Goal: Contribute content: Contribute content

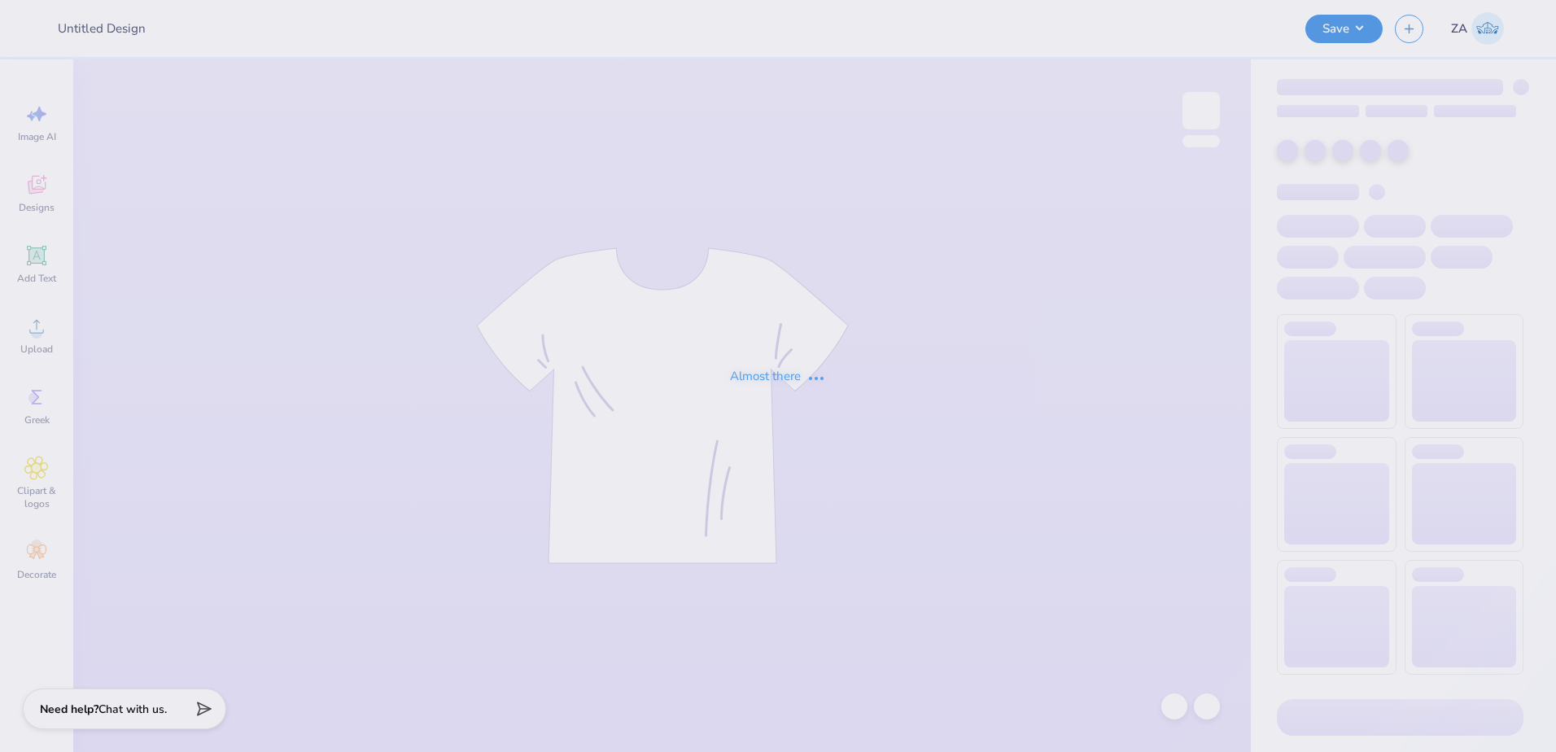
type input "APO Sweatpants"
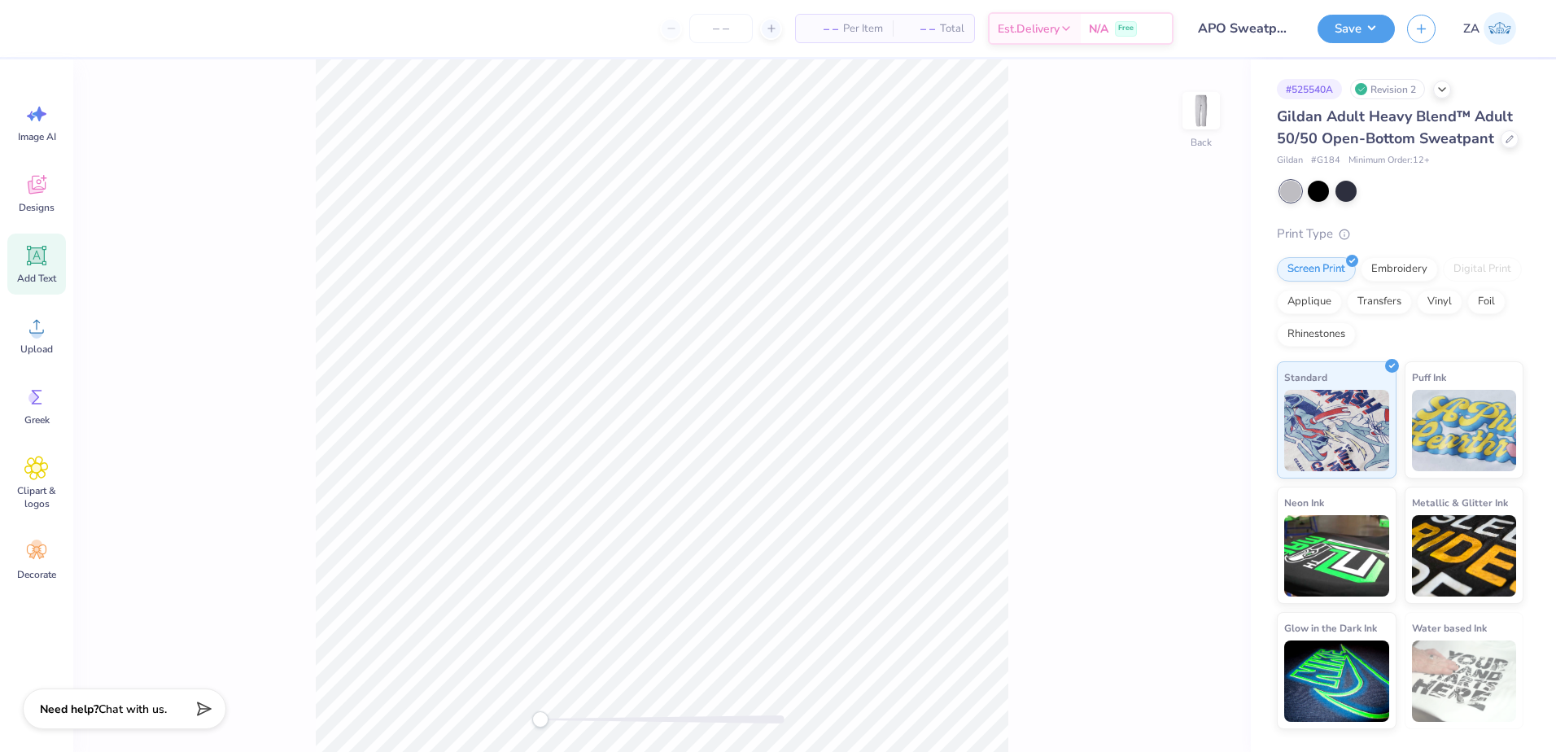
click at [46, 245] on icon at bounding box center [36, 255] width 24 height 24
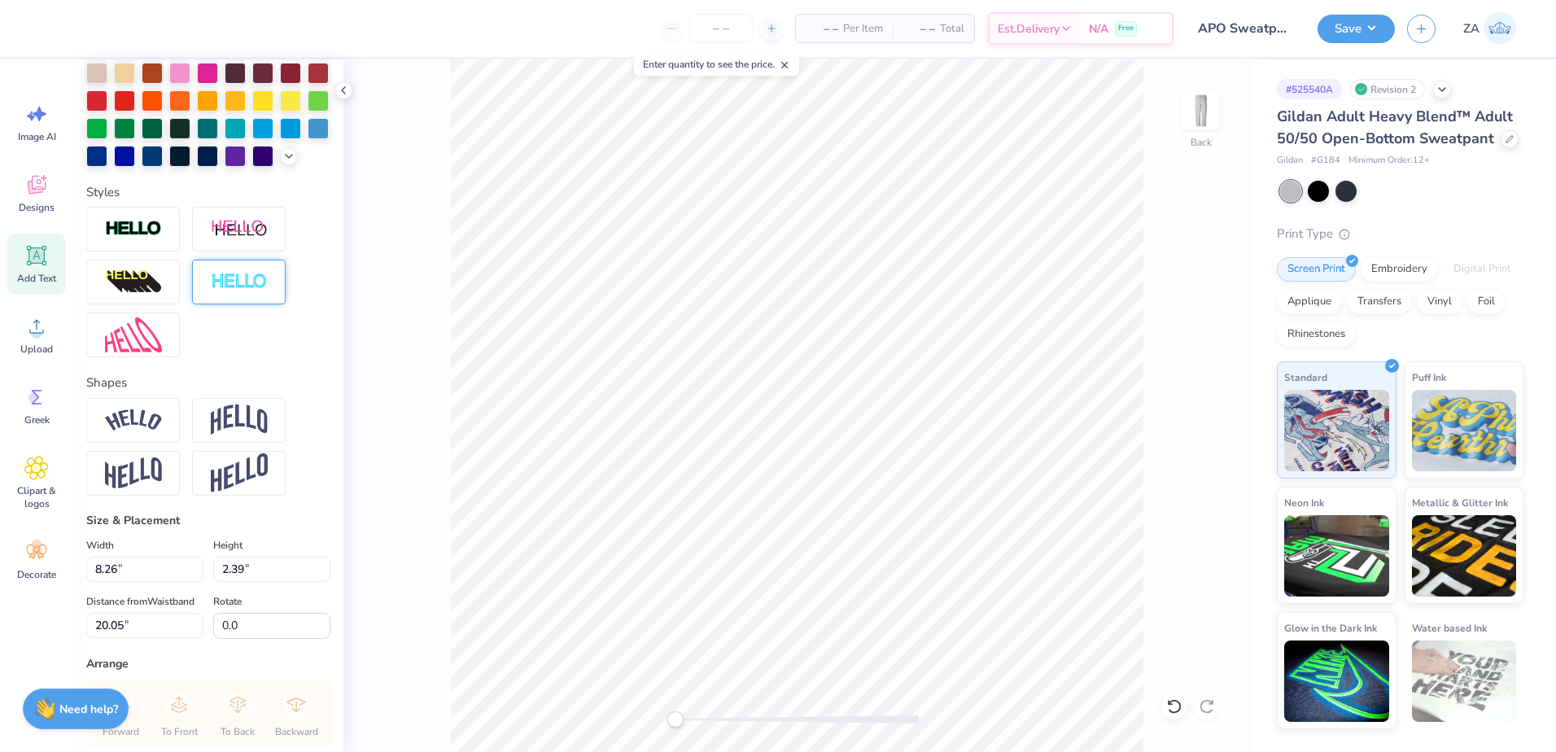
scroll to position [407, 0]
click at [255, 434] on img at bounding box center [239, 419] width 57 height 31
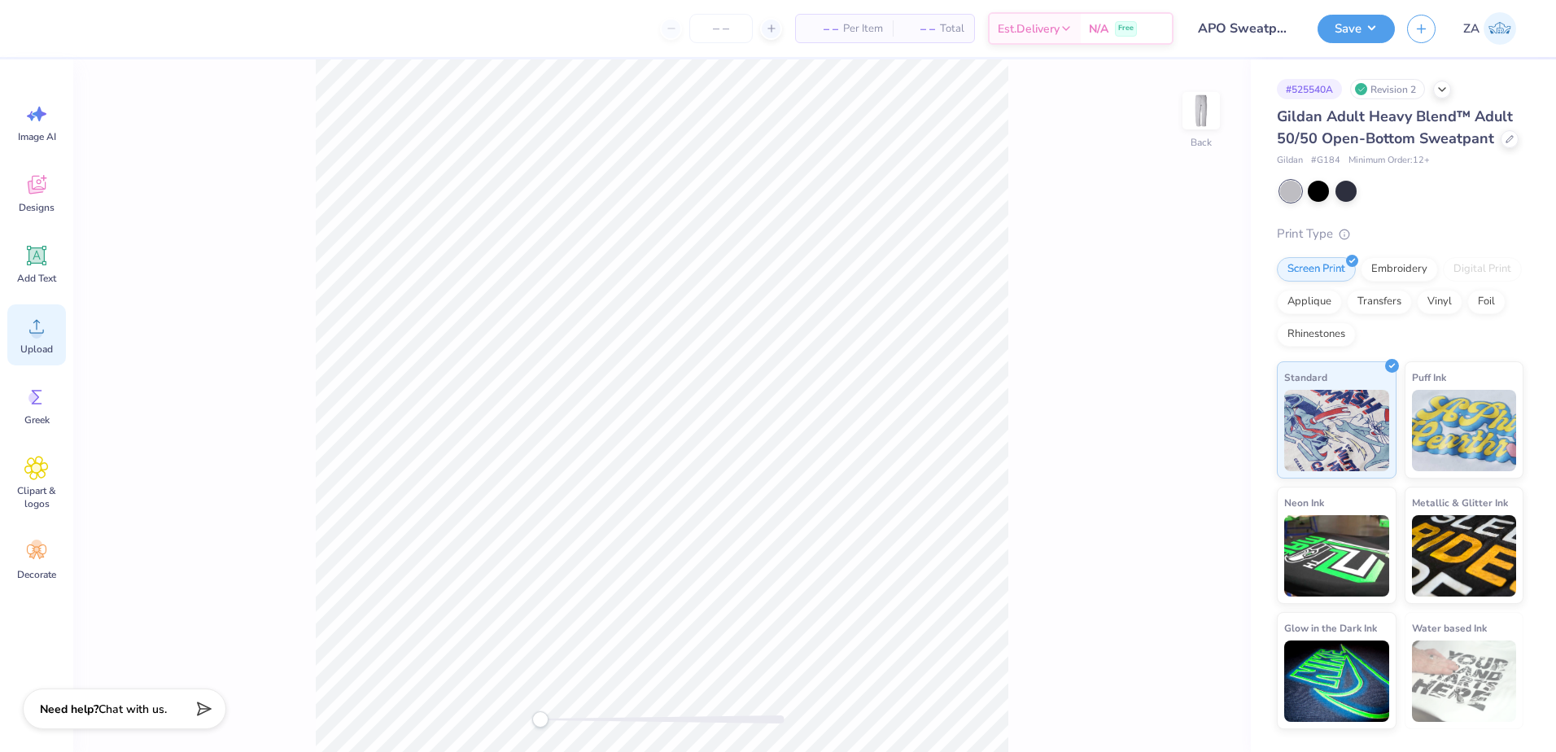
click at [51, 329] on div "Upload" at bounding box center [36, 334] width 59 height 61
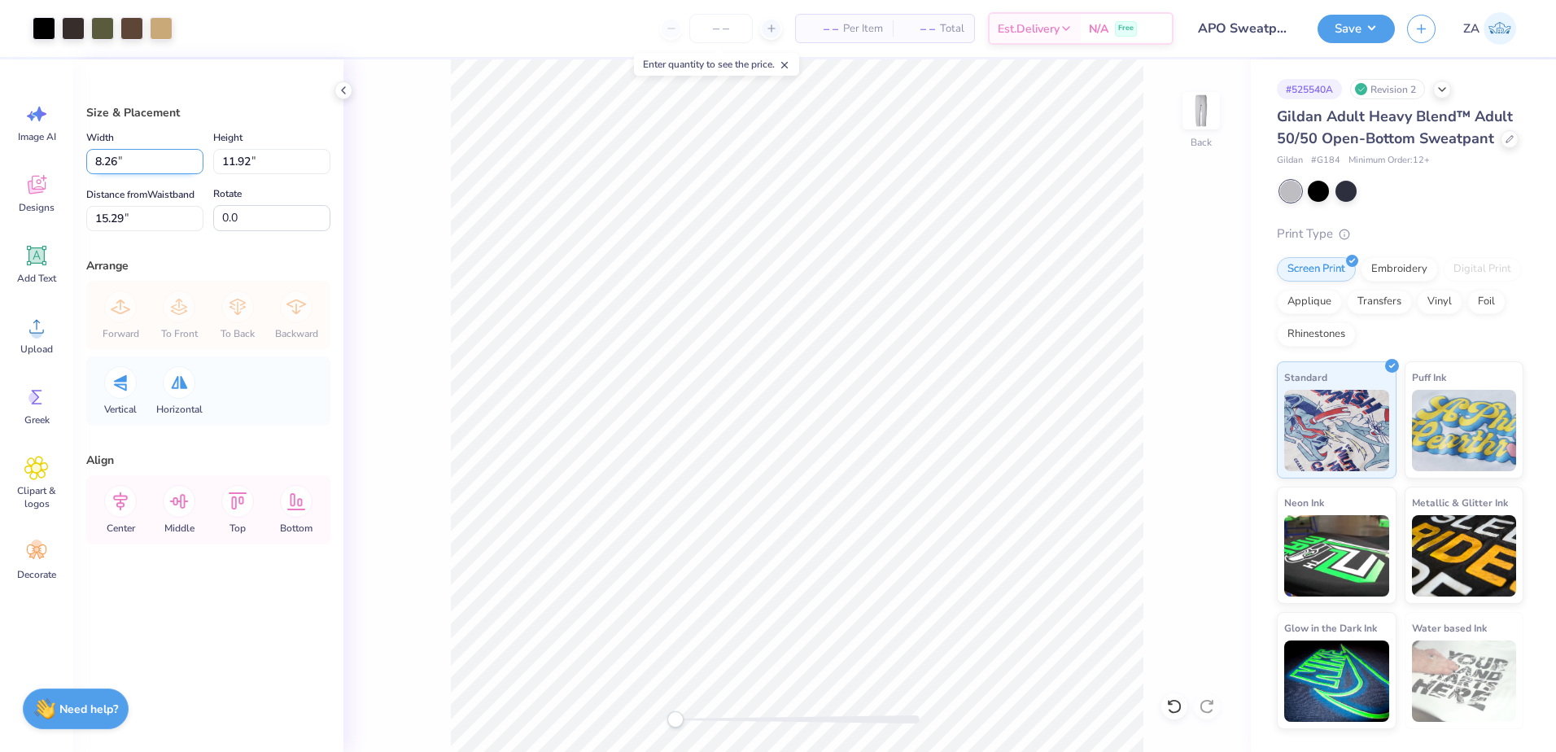
drag, startPoint x: 120, startPoint y: 169, endPoint x: 87, endPoint y: 167, distance: 33.4
click at [87, 167] on input "8.26" at bounding box center [144, 161] width 117 height 25
type input "3.50"
type input "5.05"
type input "18.72"
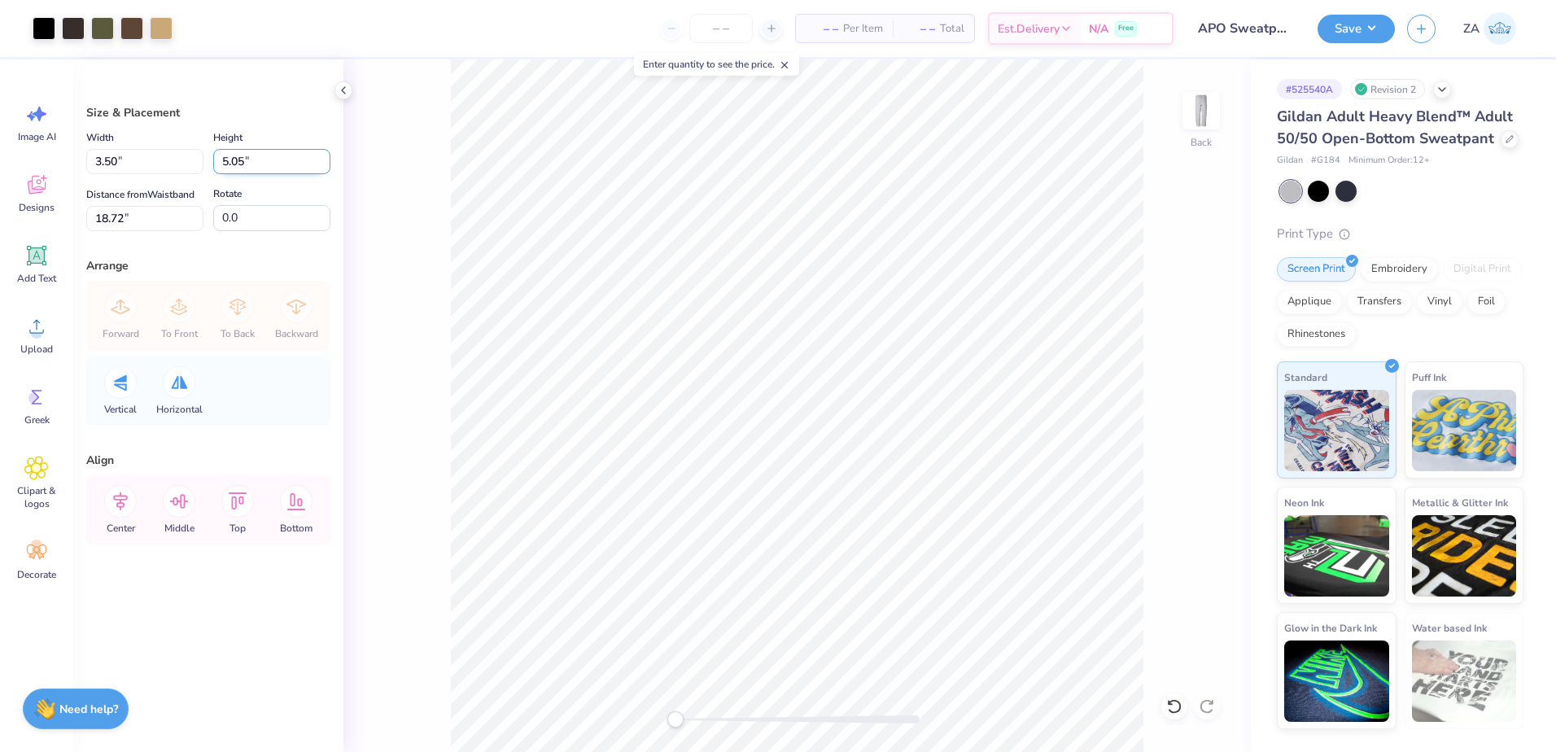
drag, startPoint x: 257, startPoint y: 159, endPoint x: 215, endPoint y: 160, distance: 42.3
click at [215, 160] on input "5.05" at bounding box center [271, 161] width 117 height 25
type input "5.50"
click at [389, 255] on div "Back" at bounding box center [796, 405] width 907 height 692
drag, startPoint x: 144, startPoint y: 164, endPoint x: 89, endPoint y: 160, distance: 55.5
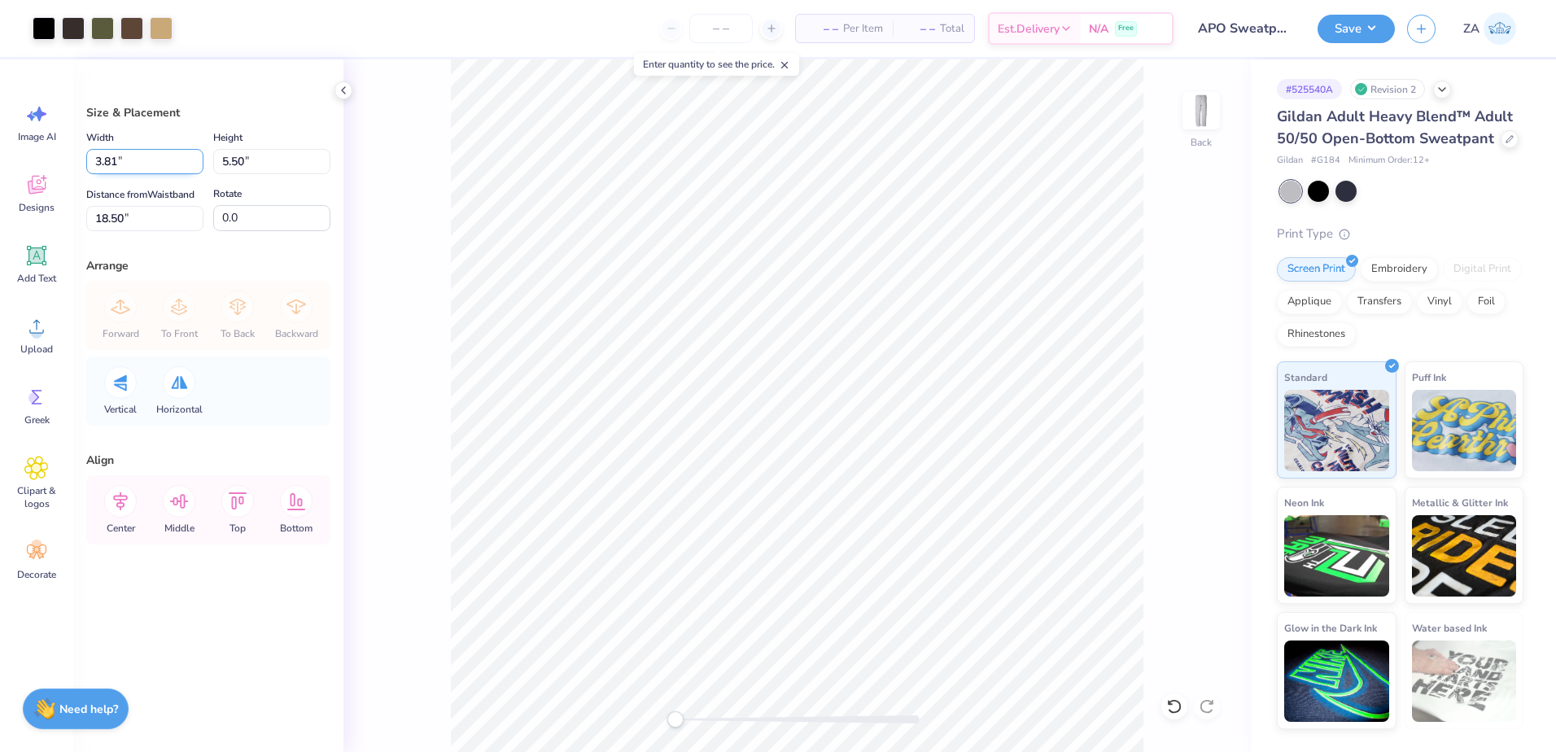
click at [89, 160] on input "3.81" at bounding box center [144, 161] width 117 height 25
type input "3.50"
type input "5.05"
drag, startPoint x: 166, startPoint y: 215, endPoint x: 79, endPoint y: 211, distance: 87.1
click at [79, 211] on div "Size & Placement Width 3.50 3.50 " Height 5.05 5.05 " Distance from Waistband 1…" at bounding box center [208, 405] width 270 height 692
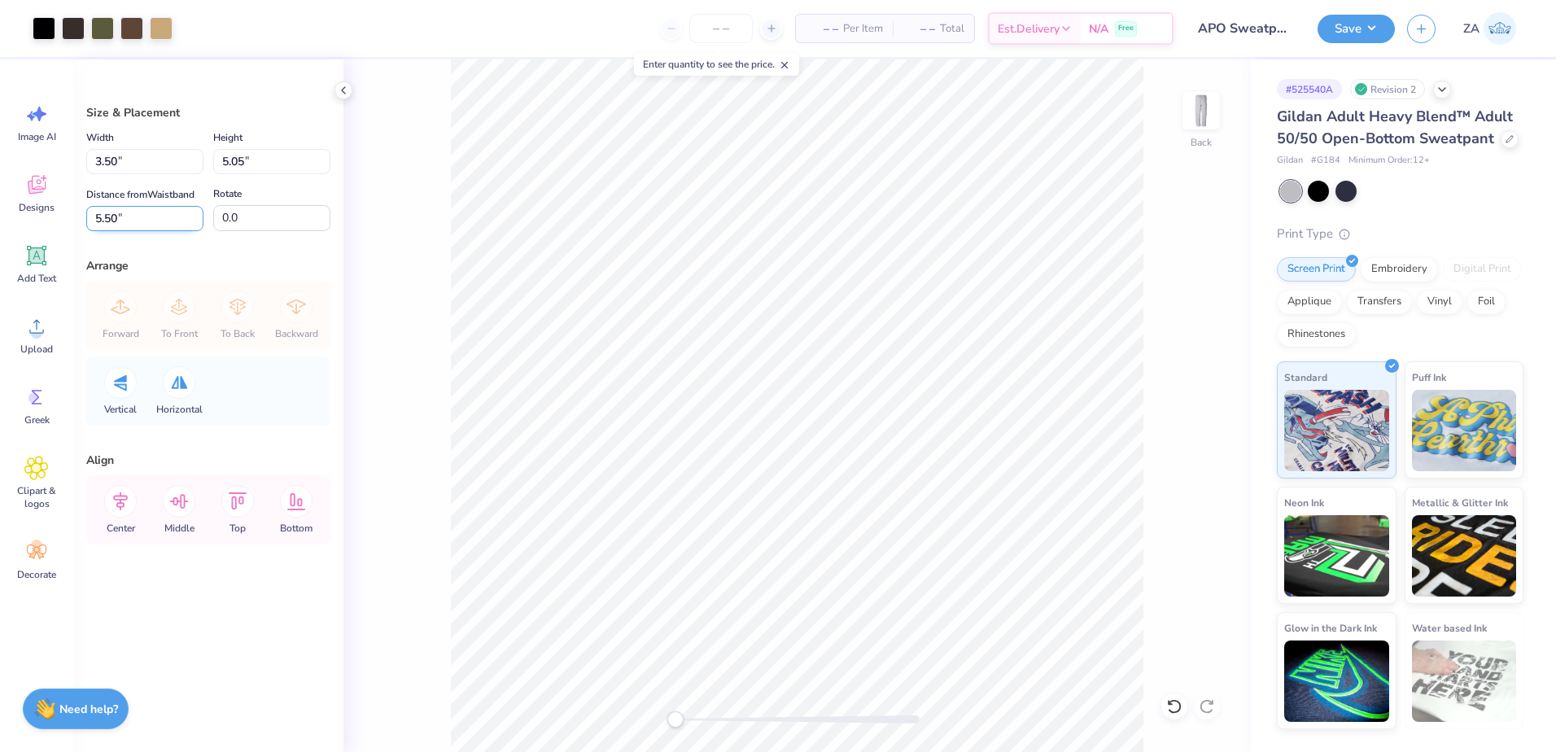
drag, startPoint x: 142, startPoint y: 221, endPoint x: 95, endPoint y: 220, distance: 46.4
click at [95, 220] on input "5.50" at bounding box center [144, 218] width 117 height 25
type input "8.50"
click at [1387, 21] on button "Save" at bounding box center [1355, 26] width 77 height 28
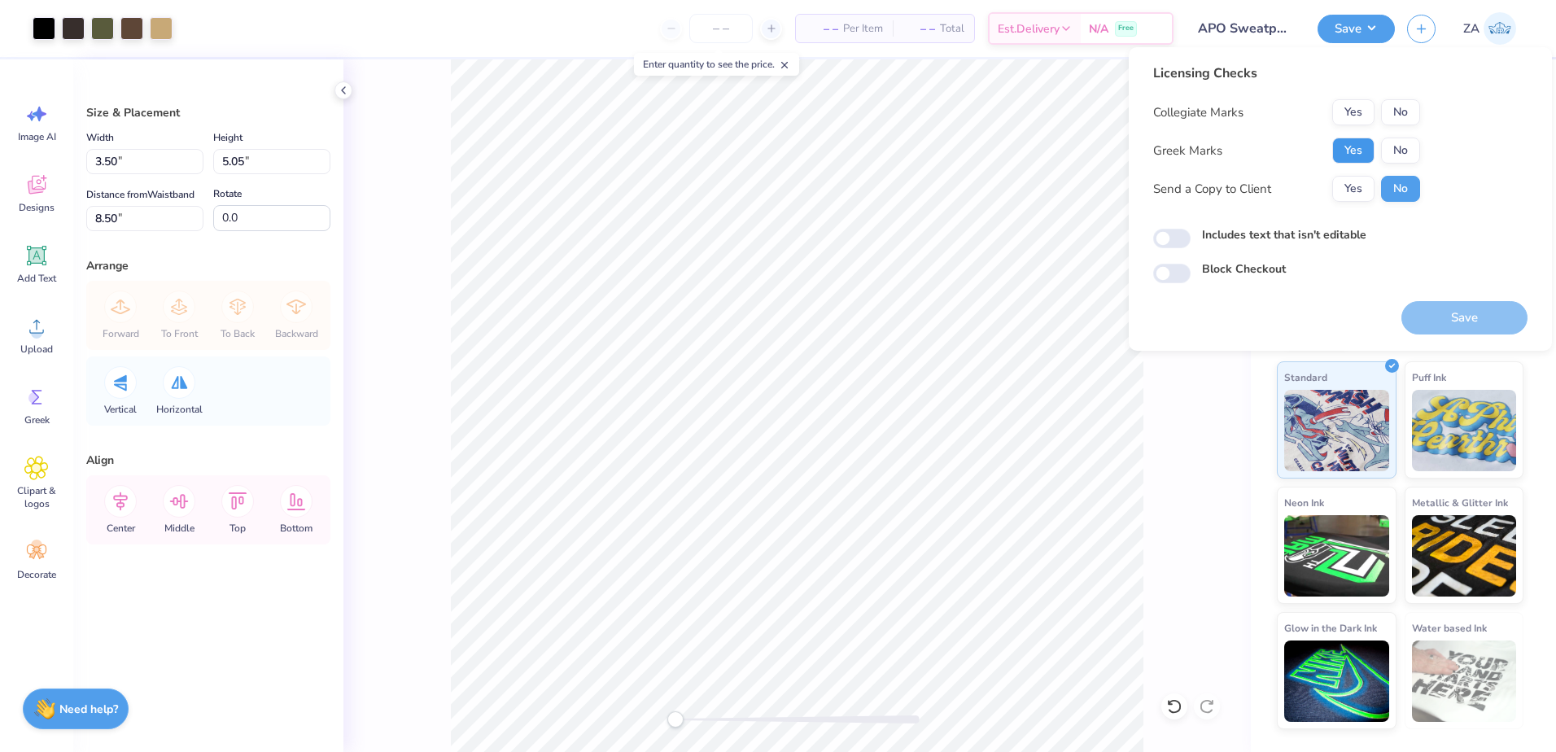
click at [1352, 141] on button "Yes" at bounding box center [1353, 150] width 42 height 26
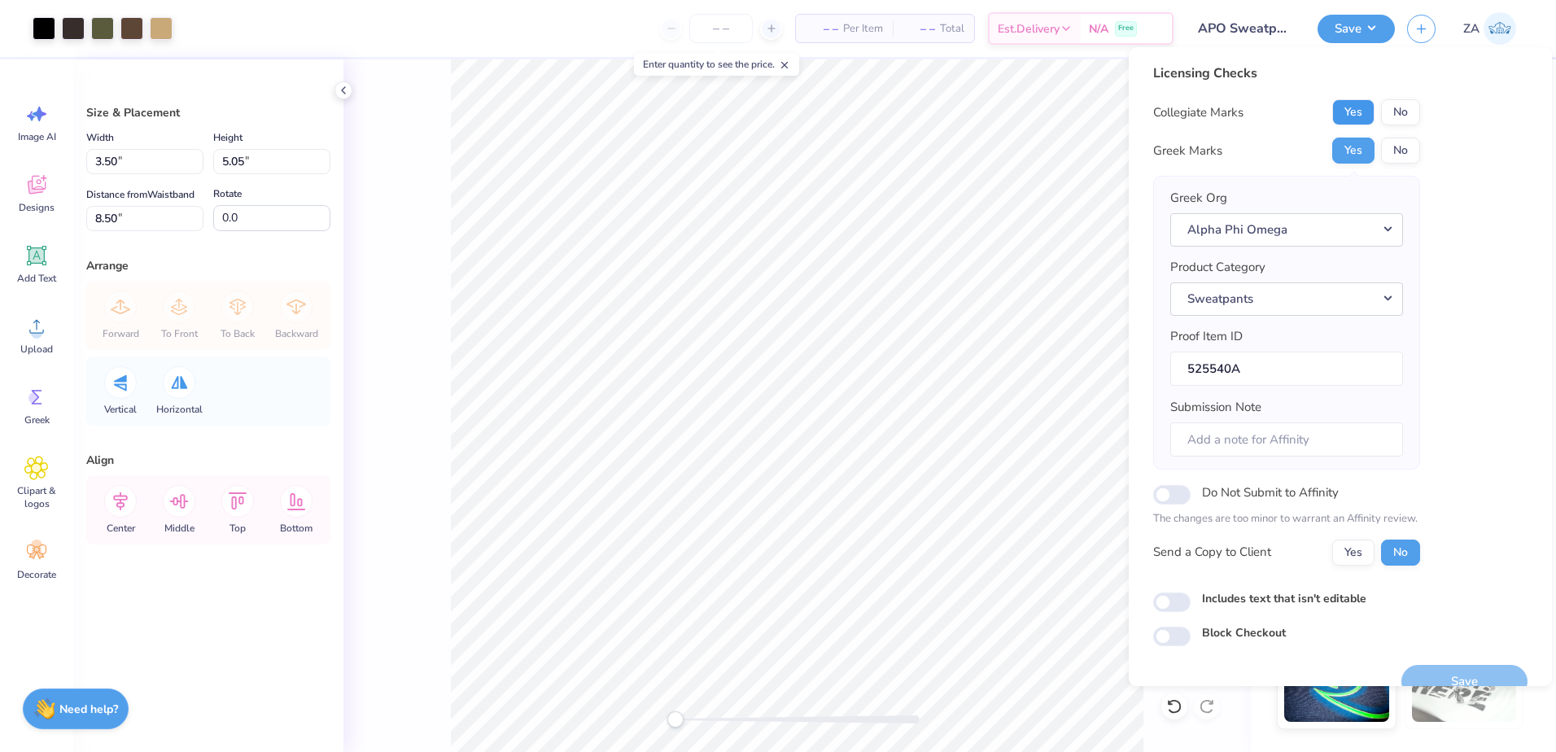
click at [1360, 111] on button "Yes" at bounding box center [1353, 112] width 42 height 26
click at [1490, 680] on button "Save" at bounding box center [1464, 681] width 126 height 33
